Goal: Information Seeking & Learning: Check status

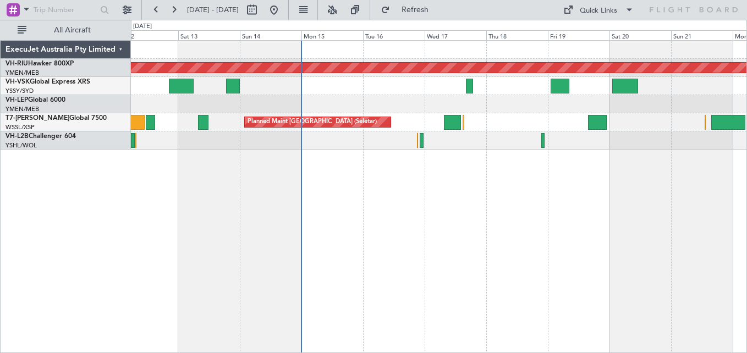
click at [492, 95] on div "Unplanned Maint Sydney ([PERSON_NAME] Intl)" at bounding box center [439, 86] width 616 height 18
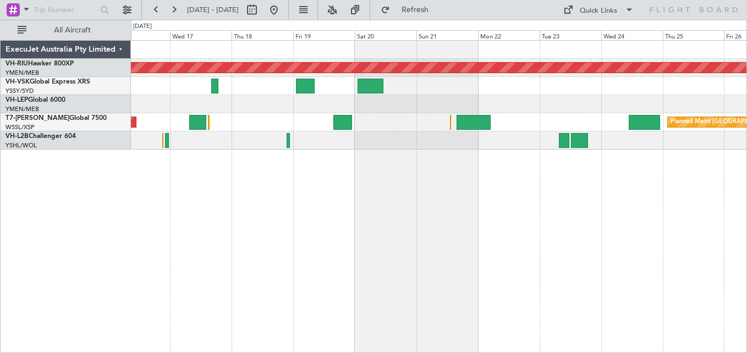
click at [456, 92] on div "Planned Maint [GEOGRAPHIC_DATA] ([GEOGRAPHIC_DATA]) Planned Maint [GEOGRAPHIC_D…" at bounding box center [439, 95] width 616 height 109
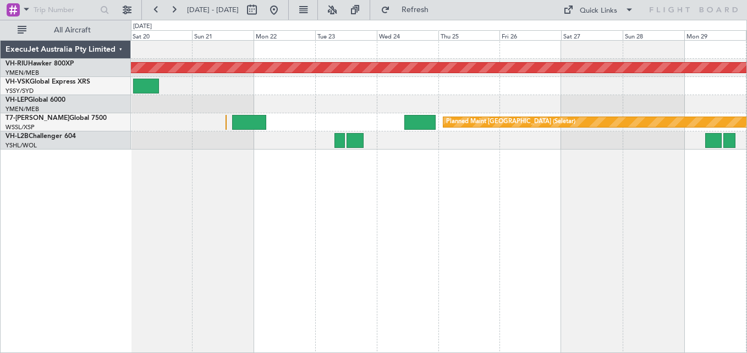
click at [272, 100] on div at bounding box center [439, 104] width 616 height 18
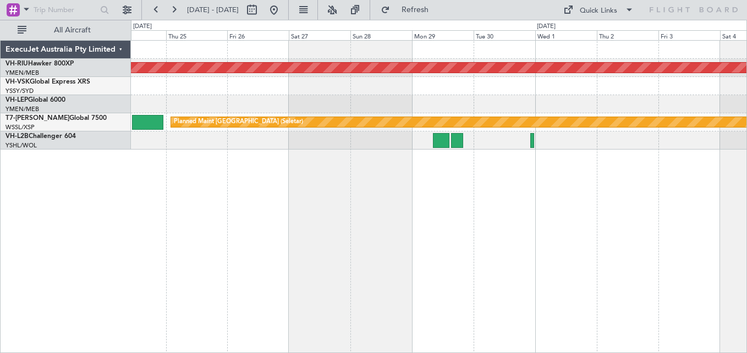
click at [505, 141] on div at bounding box center [439, 141] width 616 height 18
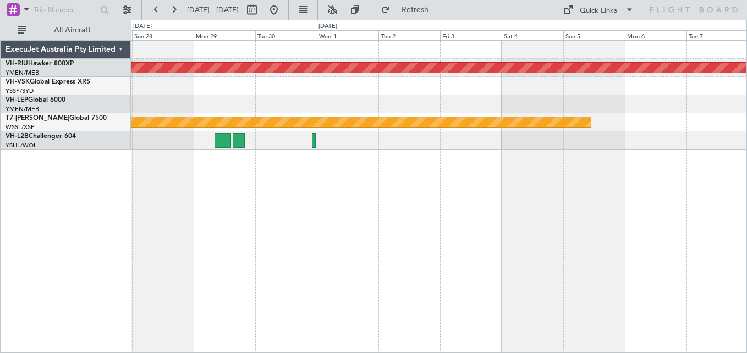
click at [429, 139] on div at bounding box center [439, 141] width 616 height 18
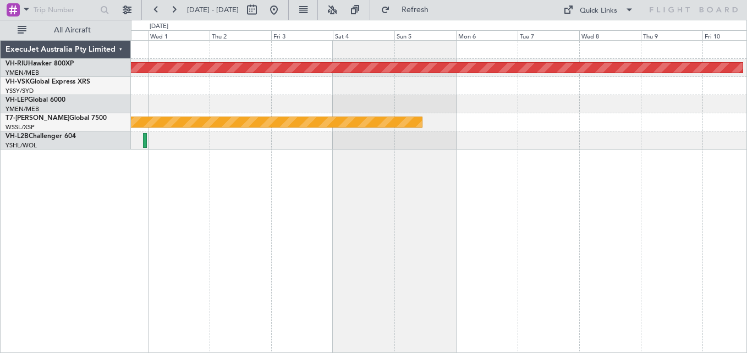
click at [355, 142] on div at bounding box center [439, 141] width 616 height 18
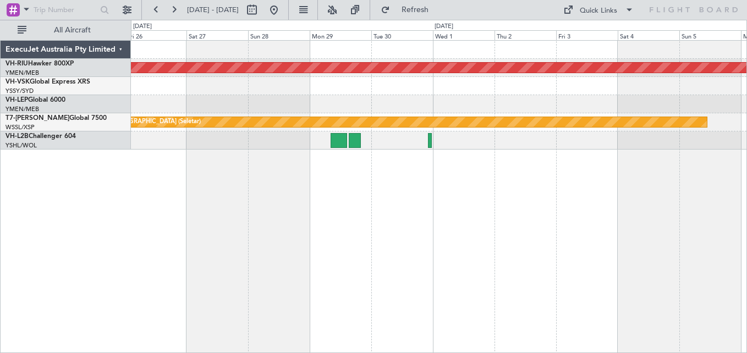
click at [693, 141] on div "Planned Maint [GEOGRAPHIC_DATA] ([GEOGRAPHIC_DATA]) Planned Maint [GEOGRAPHIC_D…" at bounding box center [439, 95] width 616 height 109
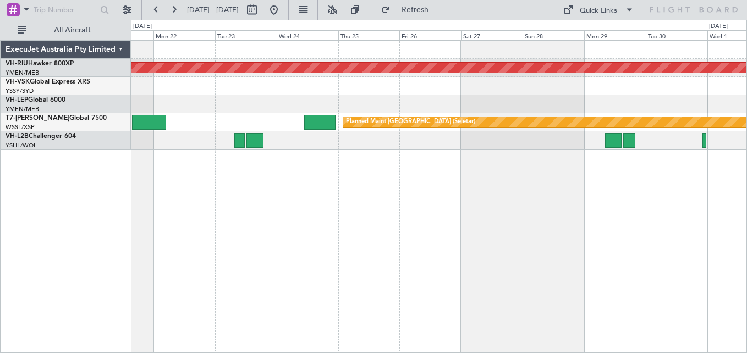
click at [330, 146] on div at bounding box center [439, 141] width 616 height 18
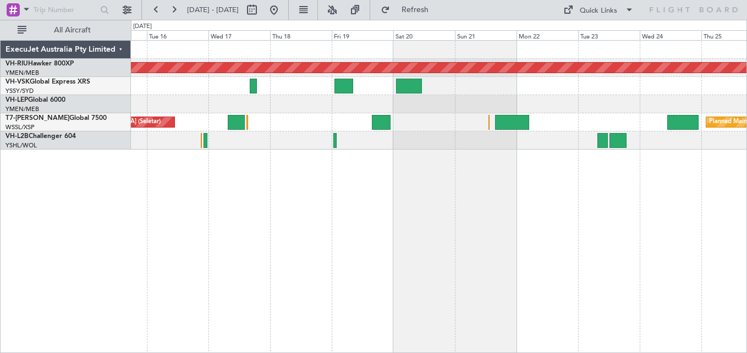
click at [702, 149] on div at bounding box center [439, 141] width 616 height 18
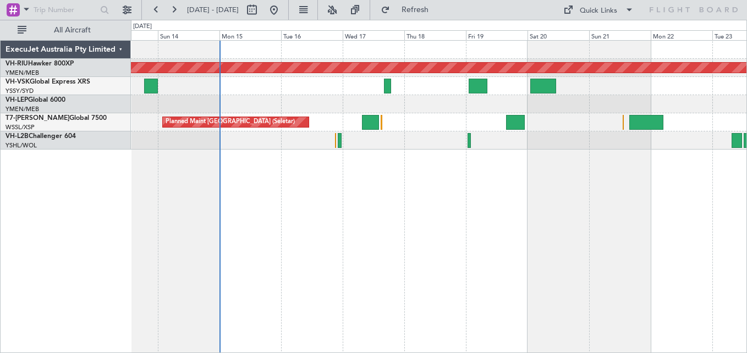
click at [397, 158] on div "Planned Maint [GEOGRAPHIC_DATA] ([GEOGRAPHIC_DATA]) Unplanned Maint Sydney ([PE…" at bounding box center [439, 196] width 616 height 313
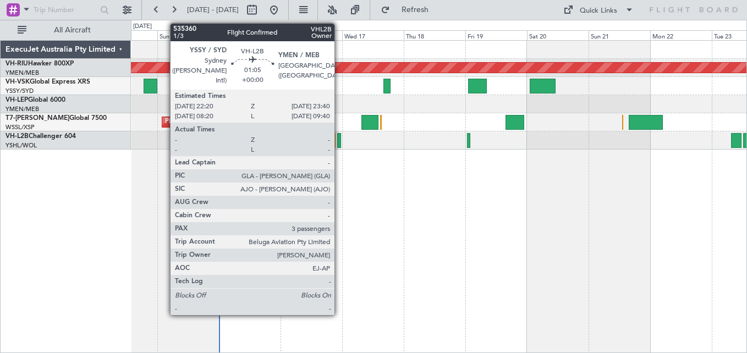
click at [340, 139] on div at bounding box center [339, 140] width 4 height 15
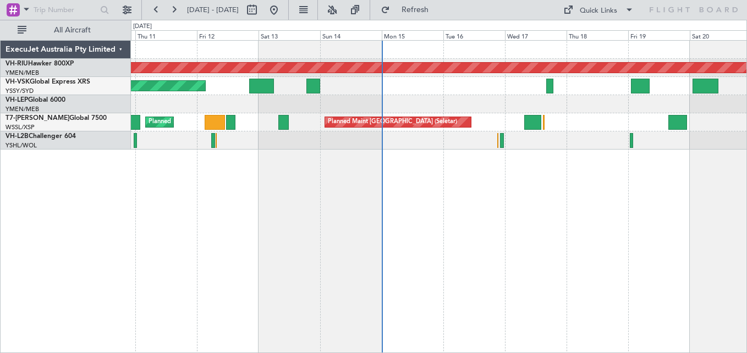
click at [439, 98] on div "Unplanned Maint Wichita (Wichita Mid-continent)" at bounding box center [439, 104] width 616 height 18
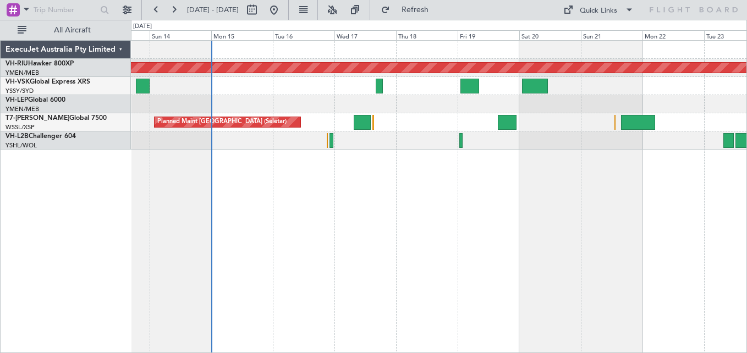
click at [351, 123] on div "Planned Maint [GEOGRAPHIC_DATA] (Seletar) Planned Maint [GEOGRAPHIC_DATA] (Sele…" at bounding box center [439, 122] width 616 height 18
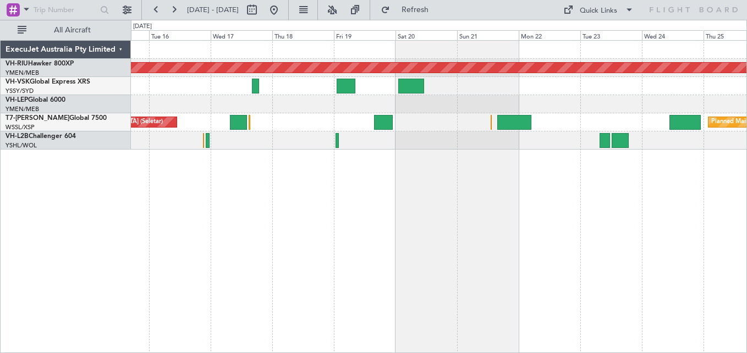
click at [394, 120] on div "Planned Maint [GEOGRAPHIC_DATA] (Seletar) Planned Maint [GEOGRAPHIC_DATA] (Sele…" at bounding box center [439, 122] width 616 height 18
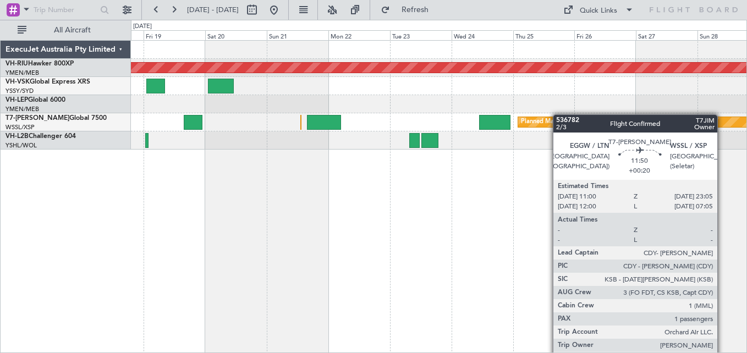
click at [506, 125] on div "Planned Maint [GEOGRAPHIC_DATA] ([GEOGRAPHIC_DATA]) Planned Maint [GEOGRAPHIC_D…" at bounding box center [439, 95] width 616 height 109
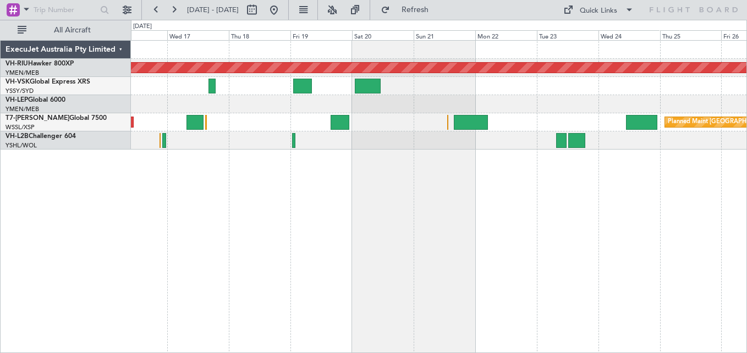
click at [469, 100] on div at bounding box center [439, 104] width 616 height 18
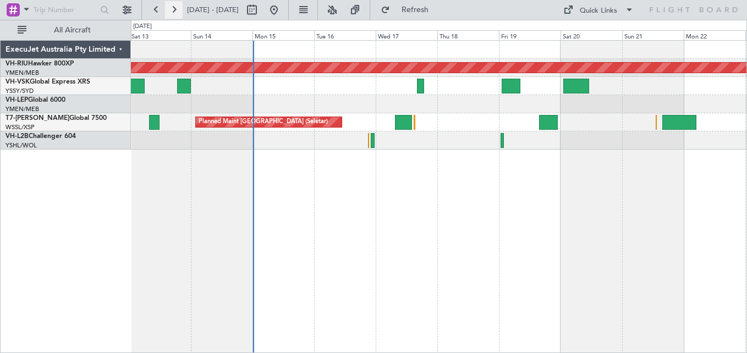
click at [178, 12] on button at bounding box center [174, 10] width 18 height 18
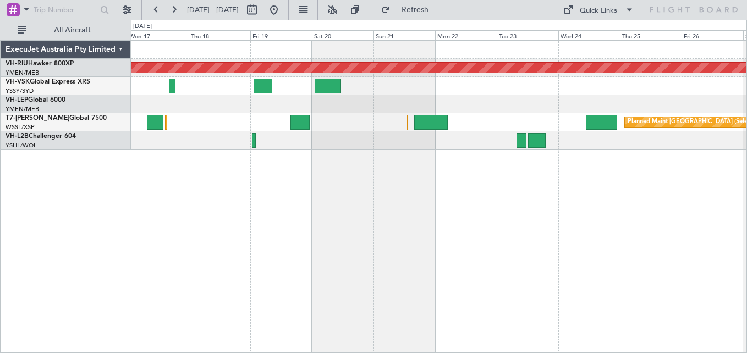
click at [653, 127] on div "Planned Maint [GEOGRAPHIC_DATA] ([GEOGRAPHIC_DATA]) Planned Maint [GEOGRAPHIC_D…" at bounding box center [439, 95] width 616 height 109
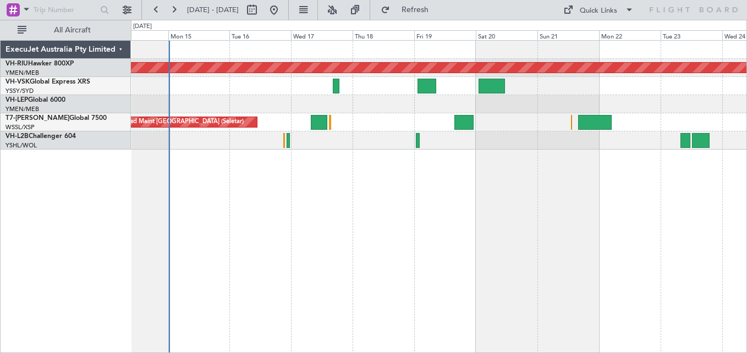
click at [605, 146] on div "Planned Maint [GEOGRAPHIC_DATA] ([GEOGRAPHIC_DATA]) Unplanned Maint Sydney ([PE…" at bounding box center [439, 196] width 616 height 313
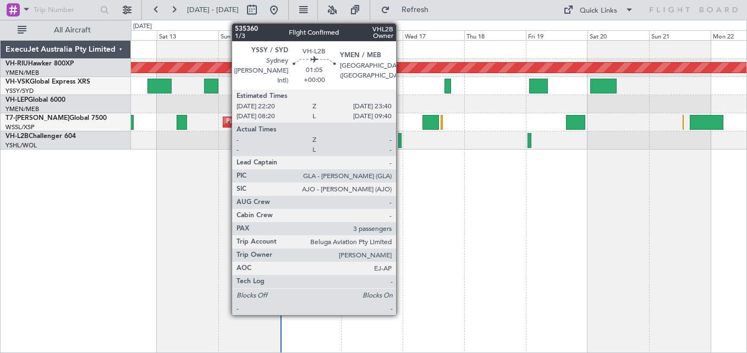
click at [400, 139] on div at bounding box center [400, 140] width 4 height 15
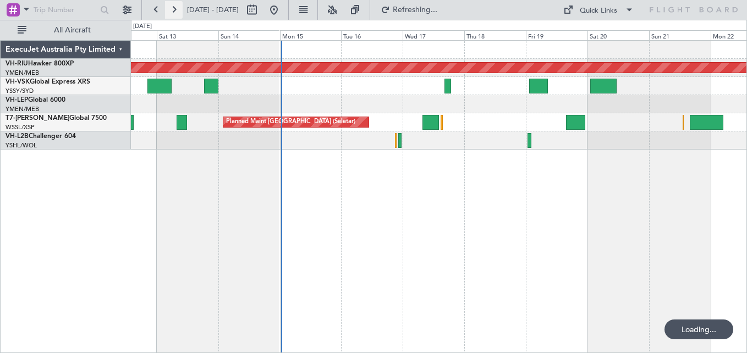
click at [174, 8] on button at bounding box center [174, 10] width 18 height 18
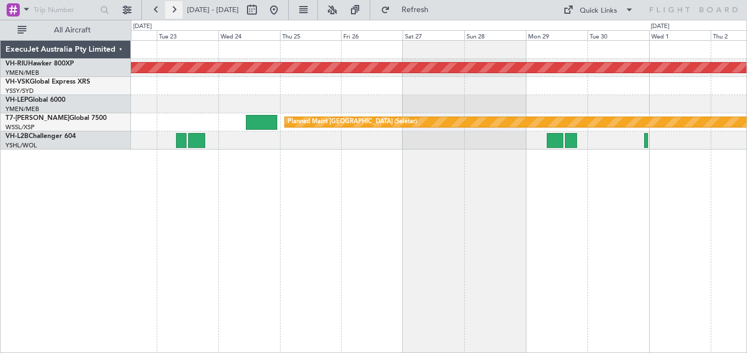
click at [174, 8] on button at bounding box center [174, 10] width 18 height 18
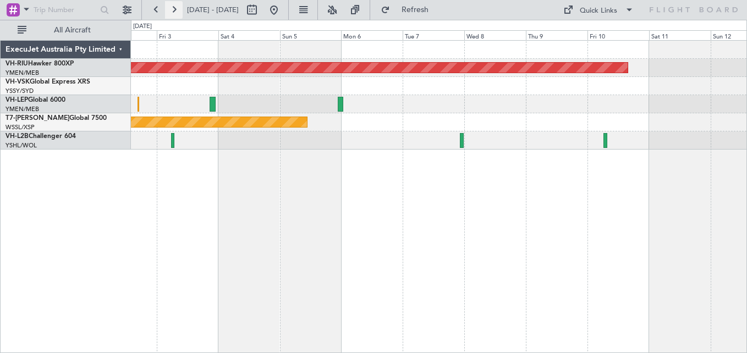
click at [174, 8] on button at bounding box center [174, 10] width 18 height 18
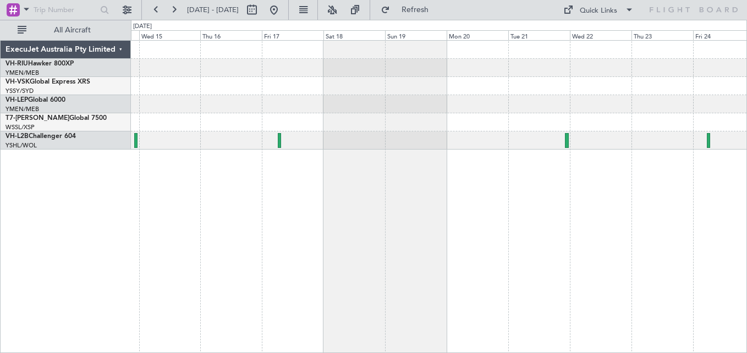
click at [385, 146] on div at bounding box center [439, 141] width 616 height 18
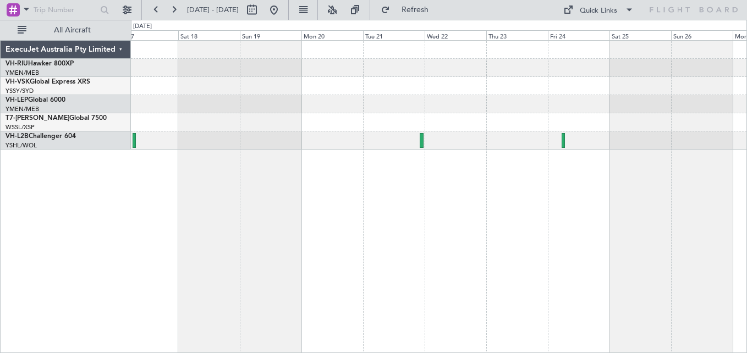
click at [601, 145] on div "ExecuJet Australia Pty Limited VH-RIU Hawker 800XP YMEN/MEB [GEOGRAPHIC_DATA] (…" at bounding box center [373, 186] width 747 height 333
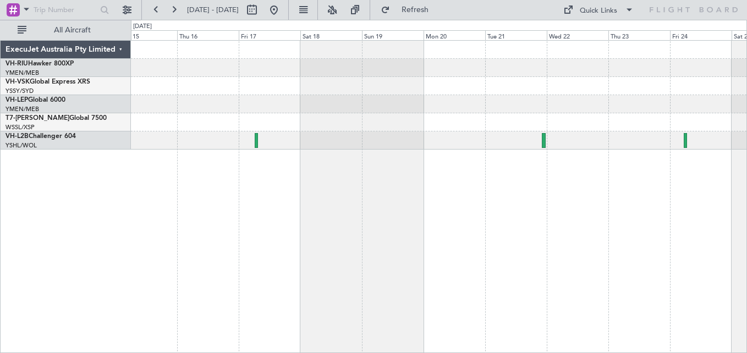
click at [433, 150] on div at bounding box center [439, 196] width 616 height 313
